Goal: Task Accomplishment & Management: Manage account settings

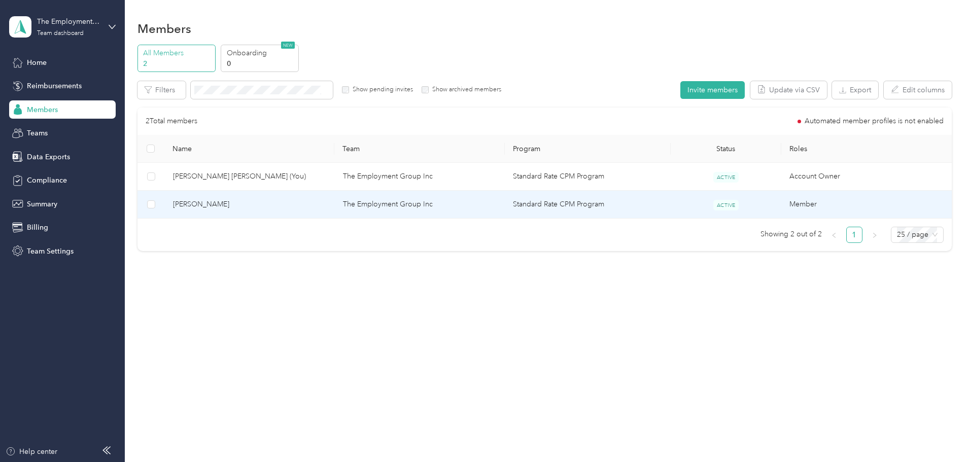
click at [407, 204] on td "The Employment Group Inc" at bounding box center [420, 205] width 170 height 28
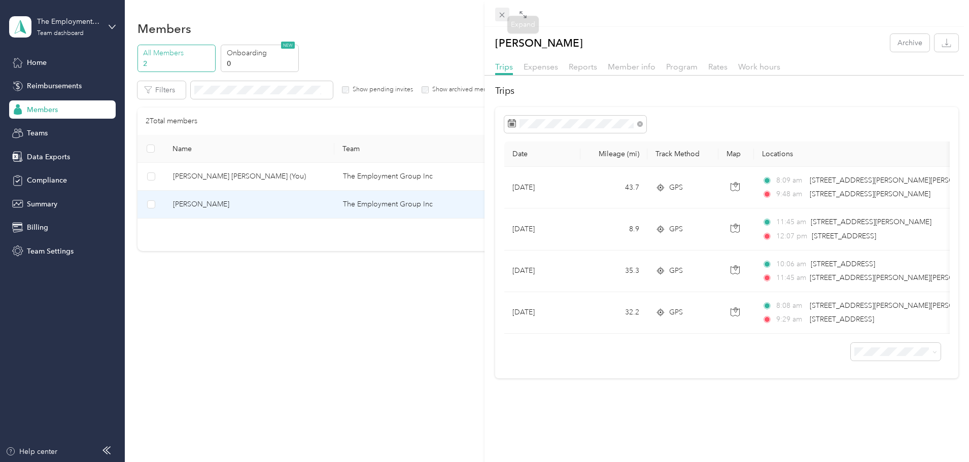
click at [505, 15] on icon at bounding box center [502, 15] width 9 height 9
